Goal: Task Accomplishment & Management: Complete application form

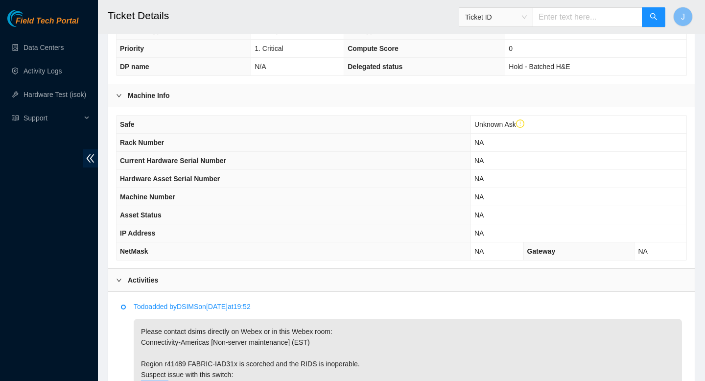
scroll to position [442, 0]
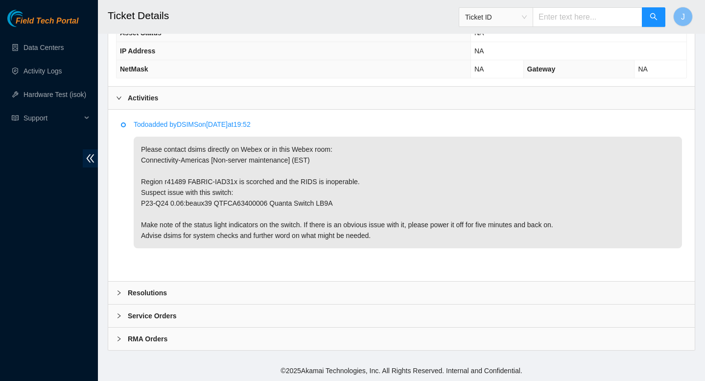
click at [279, 295] on div "Resolutions" at bounding box center [401, 293] width 587 height 23
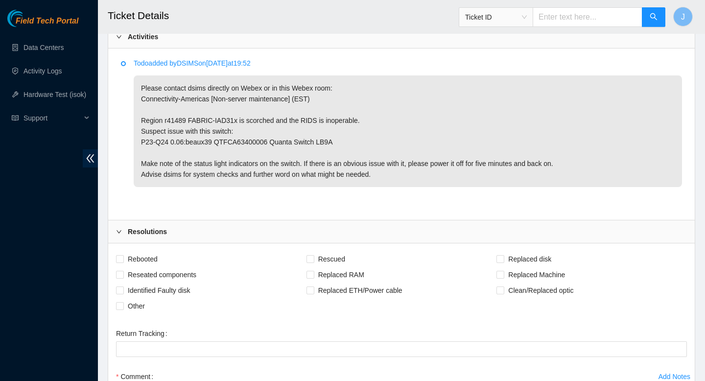
scroll to position [522, 0]
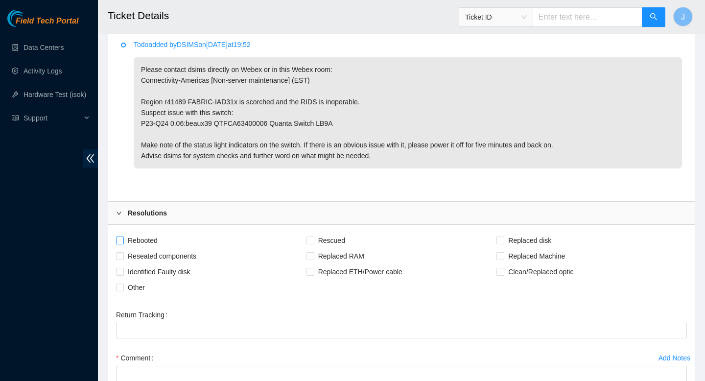
click at [122, 240] on input "Rebooted" at bounding box center [119, 240] width 7 height 7
checkbox input "true"
click at [122, 286] on input "Other" at bounding box center [119, 287] width 7 height 7
checkbox input "true"
click at [121, 257] on input "Reseated components" at bounding box center [119, 255] width 7 height 7
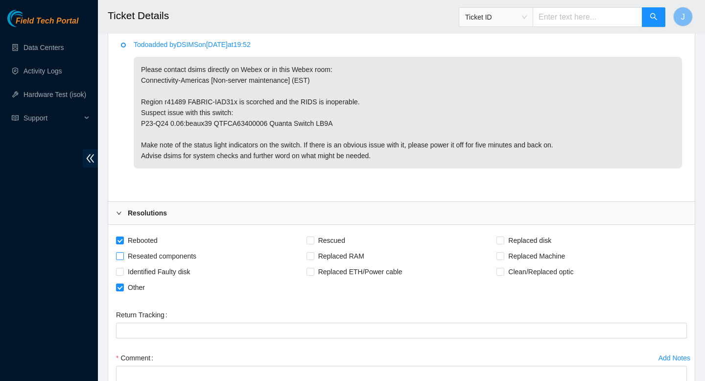
checkbox input "true"
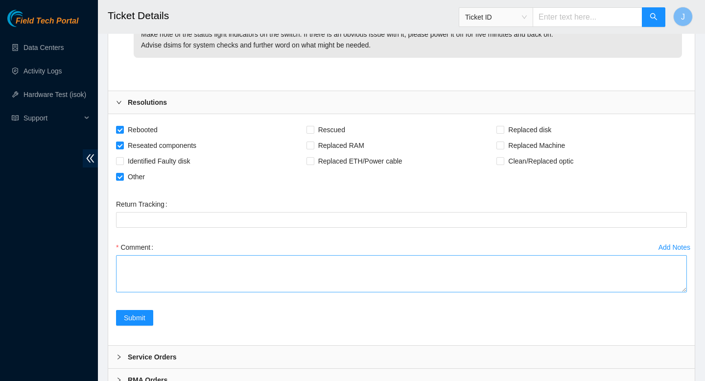
scroll to position [650, 0]
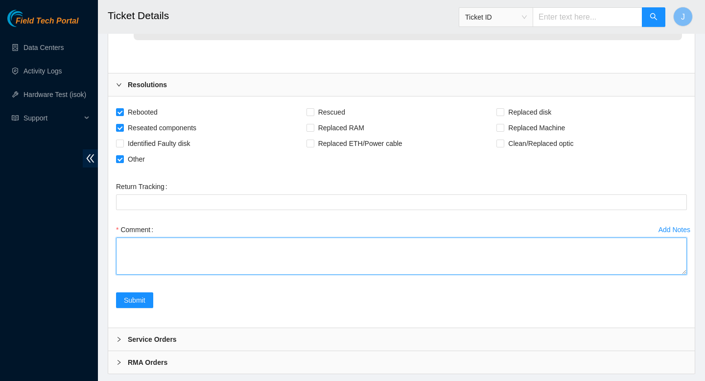
click at [245, 262] on textarea "Comment" at bounding box center [401, 256] width 571 height 37
paste textarea "looking through the rack door, the ticketed switch looks to be operating normal…"
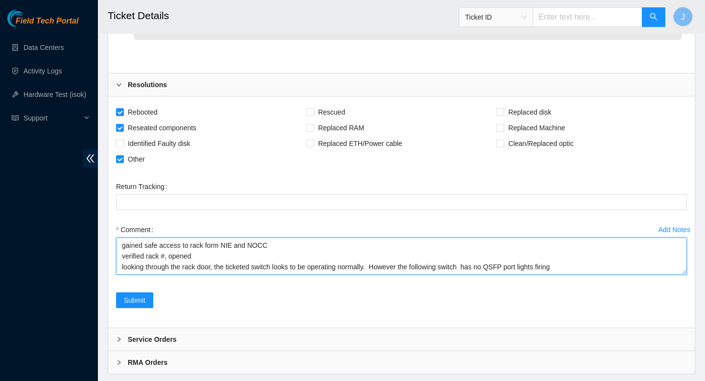
scroll to position [61, 0]
drag, startPoint x: 319, startPoint y: 260, endPoint x: 203, endPoint y: 258, distance: 115.6
click at [203, 258] on textarea "gained safe access to rack form NIE and NOCC verified rack #, opened looking th…" at bounding box center [401, 256] width 571 height 37
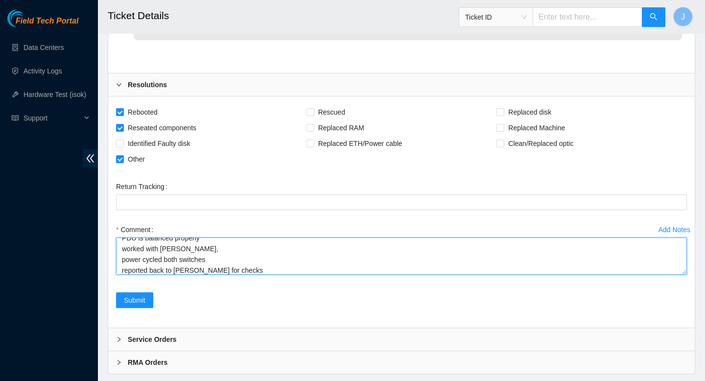
scroll to position [83, 0]
paste textarea "326048 22-08-2025 03:15:26 23.220.106.132 COMPLETE Result Detail Message Ticket…"
type textarea "gained safe access to rack form NIE and NOCC verified rack #, opened looking th…"
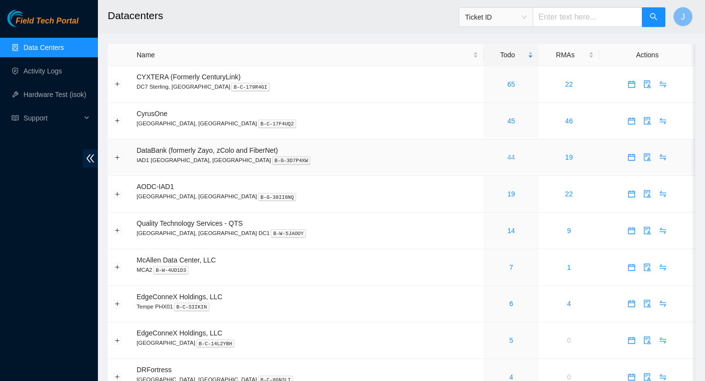
click at [507, 161] on link "44" at bounding box center [511, 157] width 8 height 8
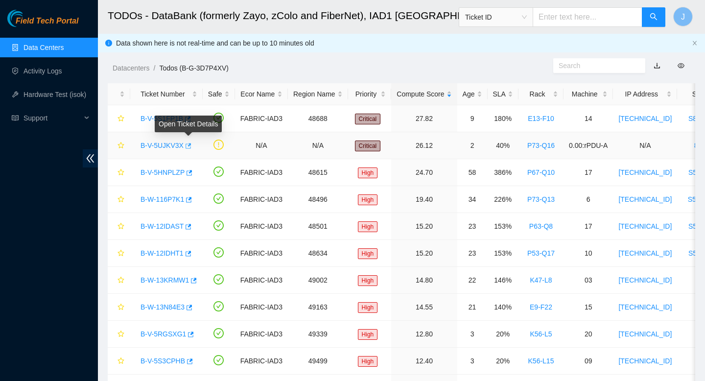
click at [190, 148] on icon "button" at bounding box center [187, 146] width 7 height 7
click at [558, 93] on div "Rack" at bounding box center [541, 94] width 34 height 11
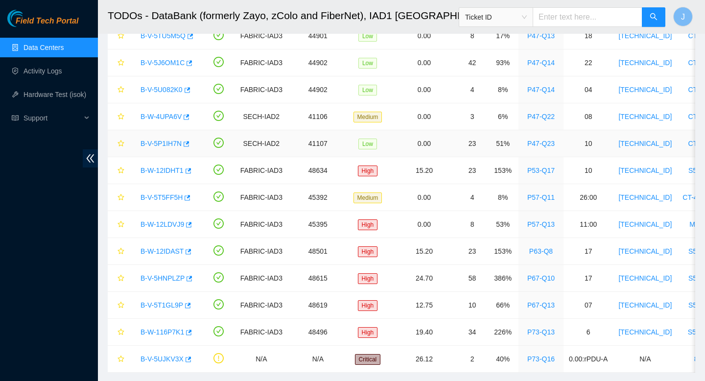
scroll to position [940, 0]
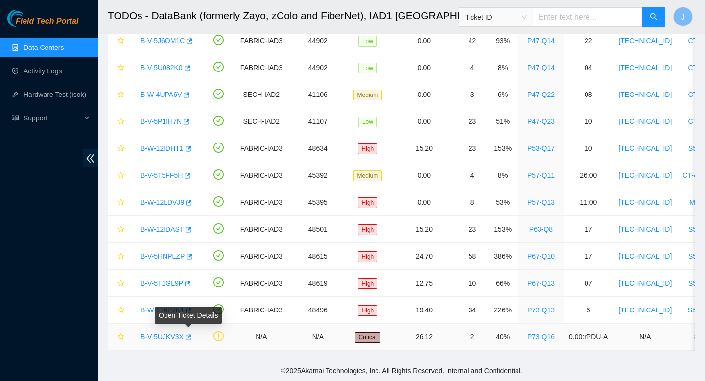
click at [188, 336] on icon "button" at bounding box center [187, 337] width 7 height 7
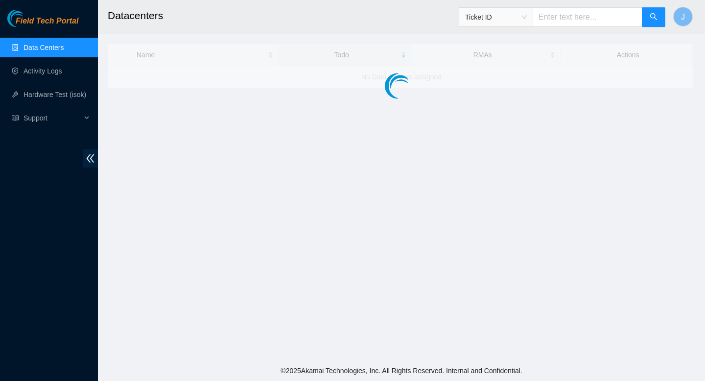
click at [587, 18] on input "text" at bounding box center [588, 17] width 110 height 20
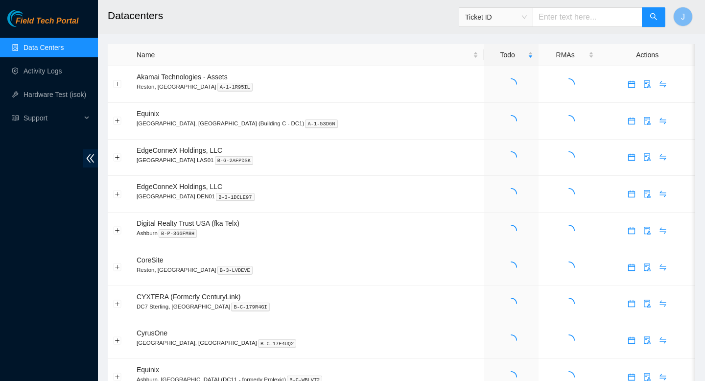
paste input "P23-Q24"
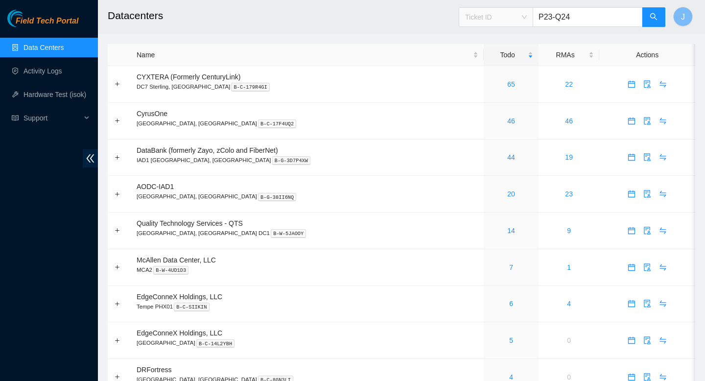
click at [527, 19] on span "Ticket ID" at bounding box center [496, 17] width 62 height 15
type input "P23-Q24"
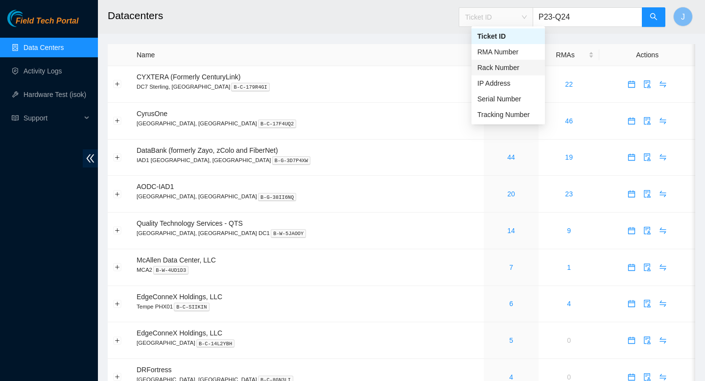
click at [502, 70] on div "Rack Number" at bounding box center [509, 67] width 62 height 11
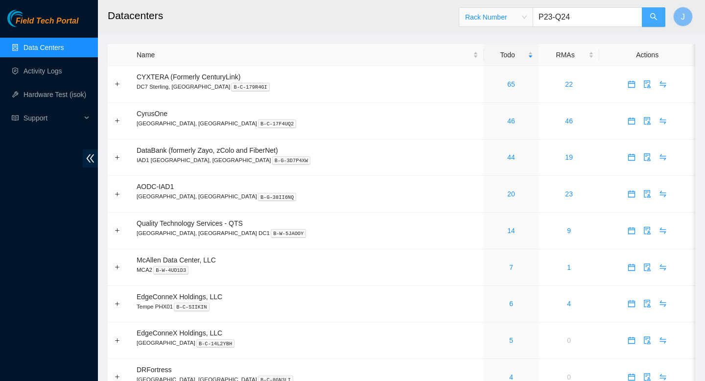
click at [653, 13] on icon "search" at bounding box center [653, 16] width 7 height 7
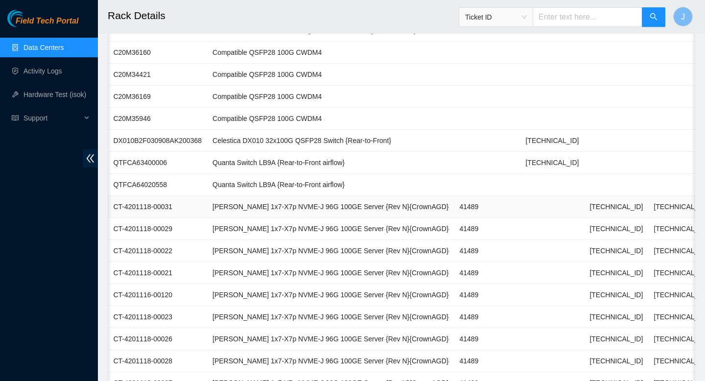
scroll to position [0, 194]
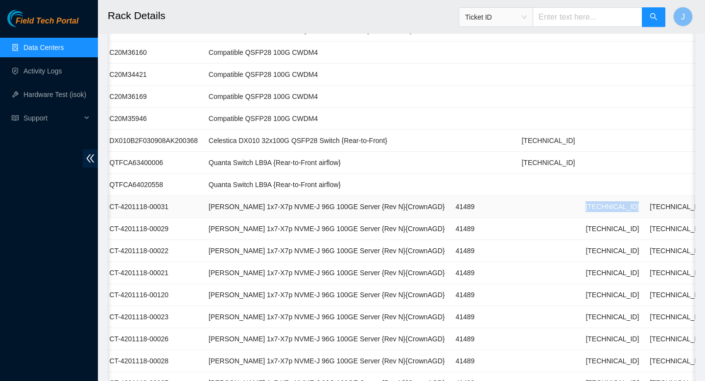
drag, startPoint x: 635, startPoint y: 208, endPoint x: 574, endPoint y: 208, distance: 61.7
click at [574, 208] on tr "01 Live CT-4201118-00031 Ciara 1x7-X7p NVME-J 96G 100GE Server {Rev N}{CrownAGD…" at bounding box center [343, 207] width 859 height 22
copy tr "23.220.106.132"
click at [432, 102] on td "Compatible QSFP28 100G CWDM4" at bounding box center [326, 97] width 247 height 22
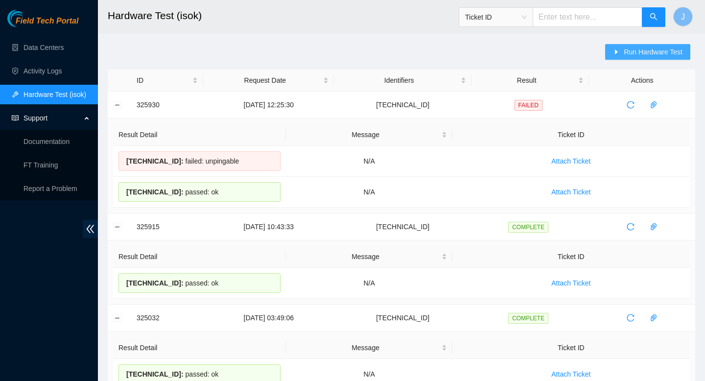
click at [635, 49] on span "Run Hardware Test" at bounding box center [653, 52] width 59 height 11
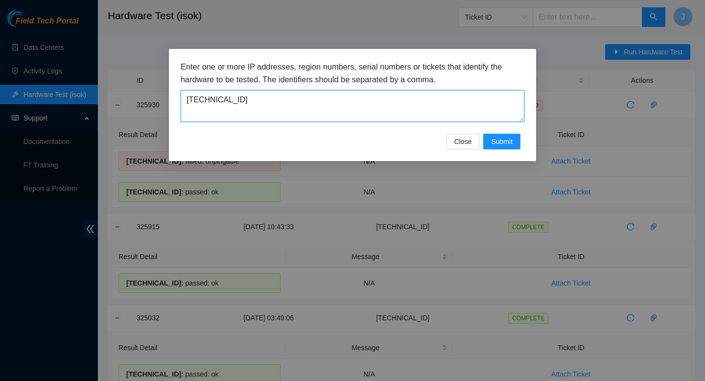
click at [385, 111] on textarea "209.200.144.68" at bounding box center [353, 106] width 344 height 32
paste textarea "3.220.106.132"
type textarea "23.220.106.132"
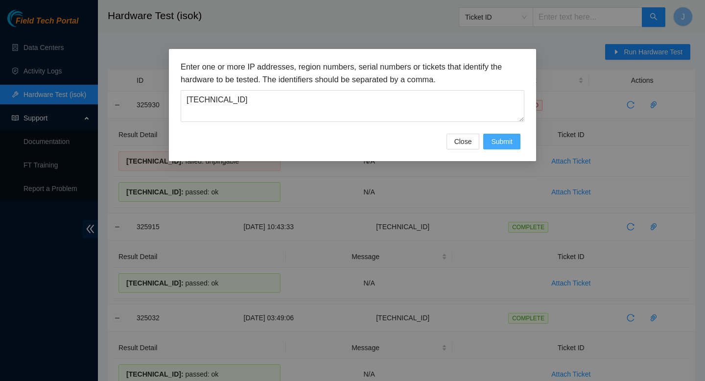
click at [492, 143] on span "Submit" at bounding box center [502, 141] width 22 height 11
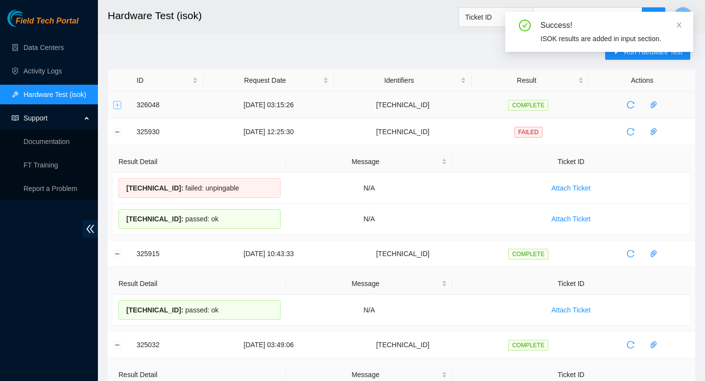
click at [119, 107] on button "Expand row" at bounding box center [118, 105] width 8 height 8
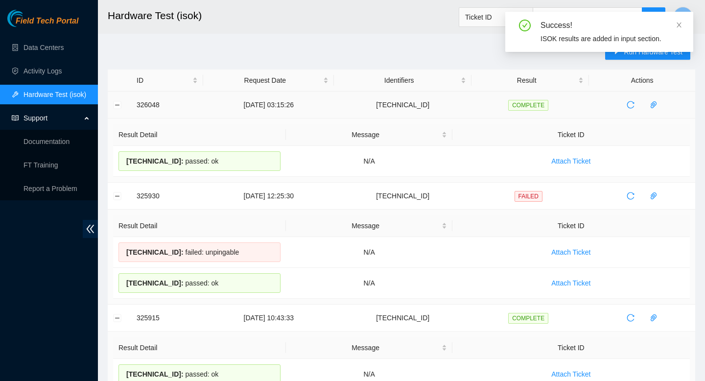
drag, startPoint x: 231, startPoint y: 161, endPoint x: 123, endPoint y: 107, distance: 120.5
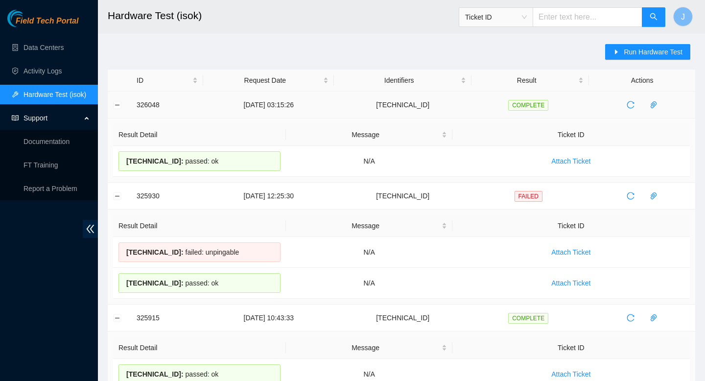
copy tbody "326048 22-08-2025 03:15:26 23.220.106.132 COMPLETE Result Detail Message Ticket…"
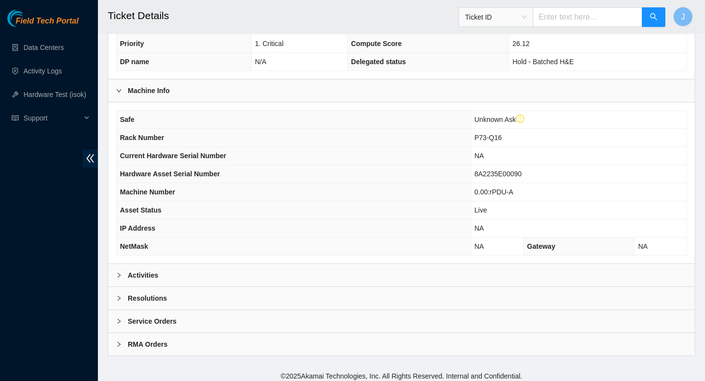
scroll to position [270, 0]
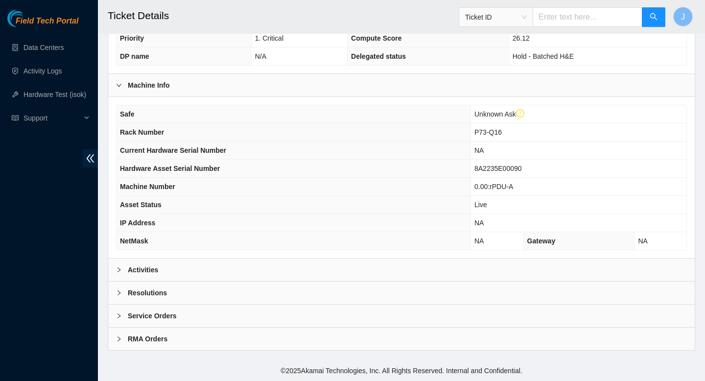
click at [347, 271] on div "Activities" at bounding box center [401, 270] width 587 height 23
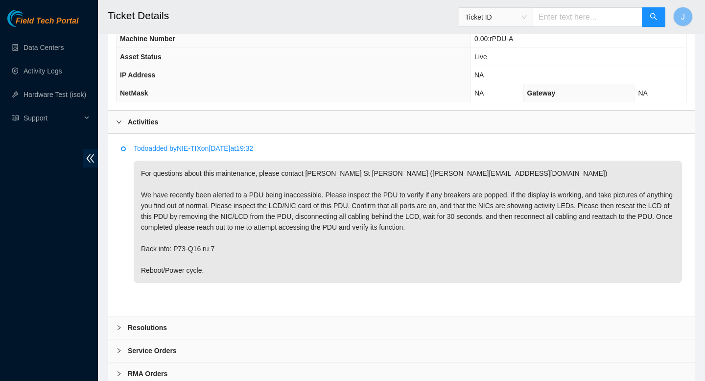
scroll to position [453, 0]
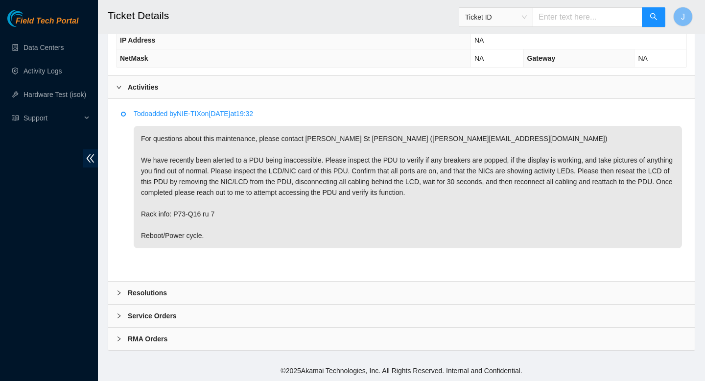
click at [306, 290] on div "Resolutions" at bounding box center [401, 293] width 587 height 23
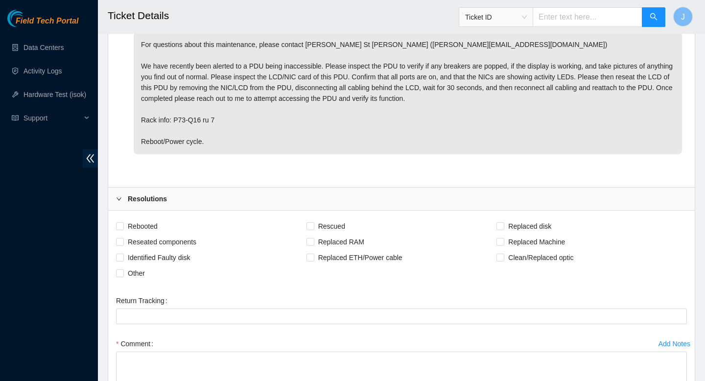
scroll to position [548, 0]
click at [119, 225] on input "Rebooted" at bounding box center [119, 224] width 7 height 7
checkbox input "true"
click at [122, 277] on label "Other" at bounding box center [132, 272] width 33 height 16
click at [122, 275] on input "Other" at bounding box center [119, 271] width 7 height 7
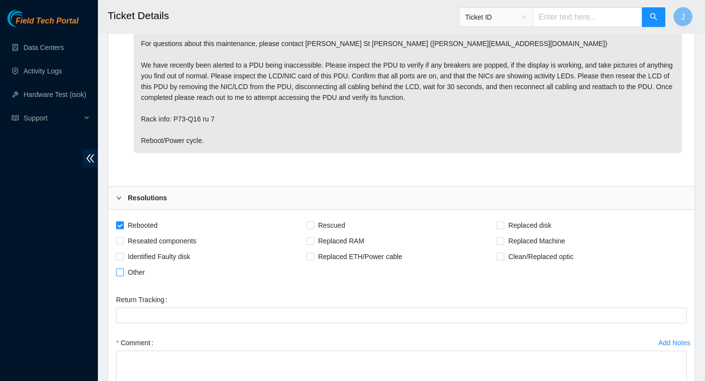
checkbox input "true"
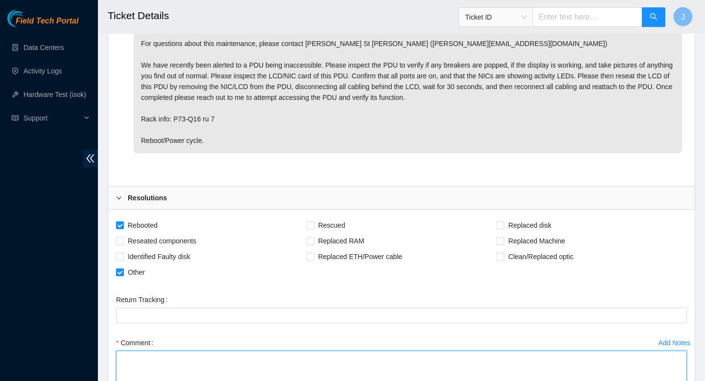
click at [250, 359] on textarea "Comment" at bounding box center [401, 369] width 571 height 37
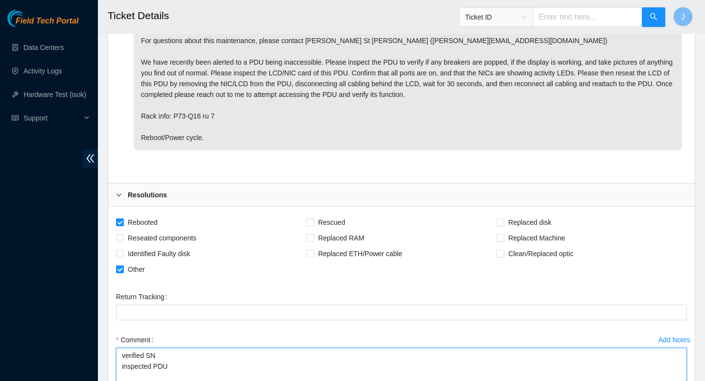
paste textarea "Prior to refeeding all Port LEDs looked to be functional, however, when pressin…"
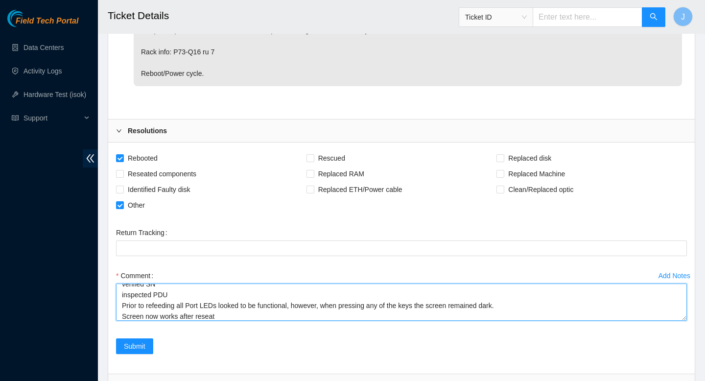
scroll to position [616, 0]
click at [161, 306] on textarea "verified SN inspected PDU Prior to refeeding all Port LEDs looked to be functio…" at bounding box center [401, 301] width 571 height 37
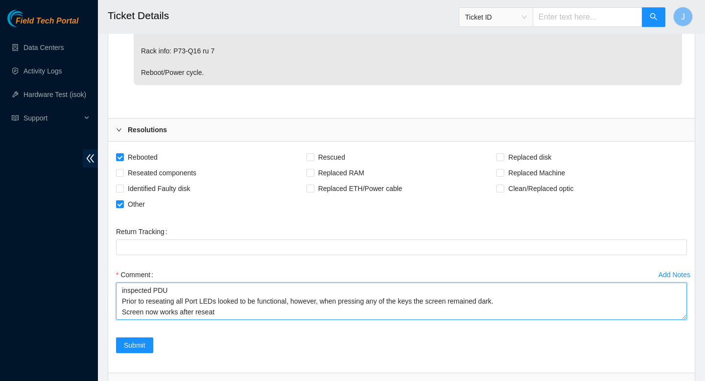
click at [402, 318] on textarea "verified SN inspected PDU Prior to reseating all Port LEDs looked to be functio…" at bounding box center [401, 301] width 571 height 37
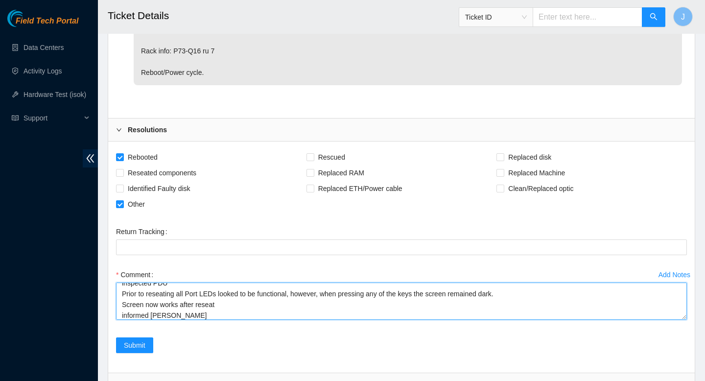
scroll to position [29, 0]
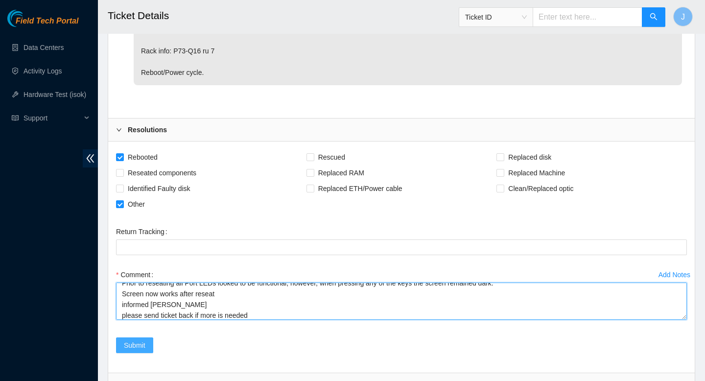
type textarea "verified SN inspected PDU Prior to reseating all Port LEDs looked to be functio…"
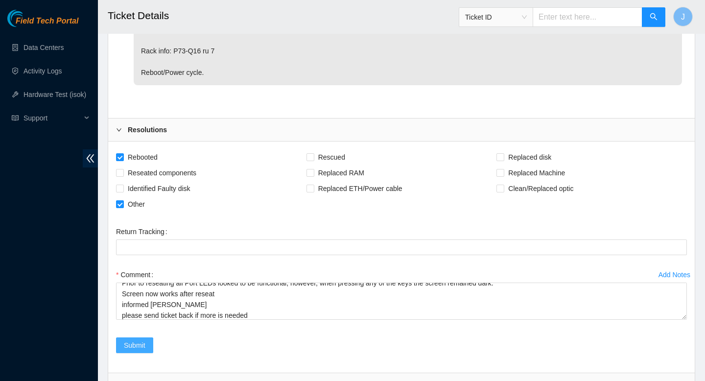
click at [131, 343] on span "Submit" at bounding box center [135, 345] width 22 height 11
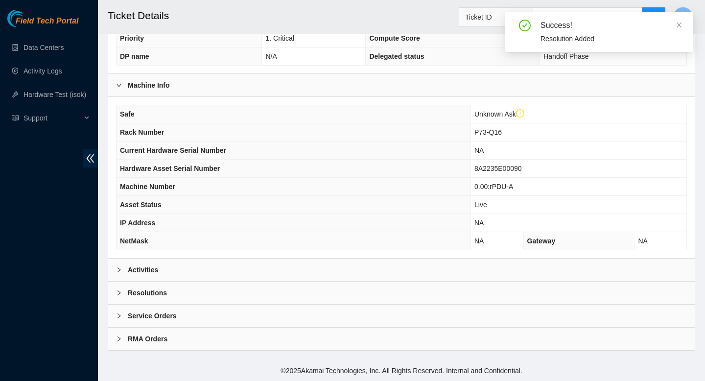
scroll to position [270, 0]
